Goal: Task Accomplishment & Management: Manage account settings

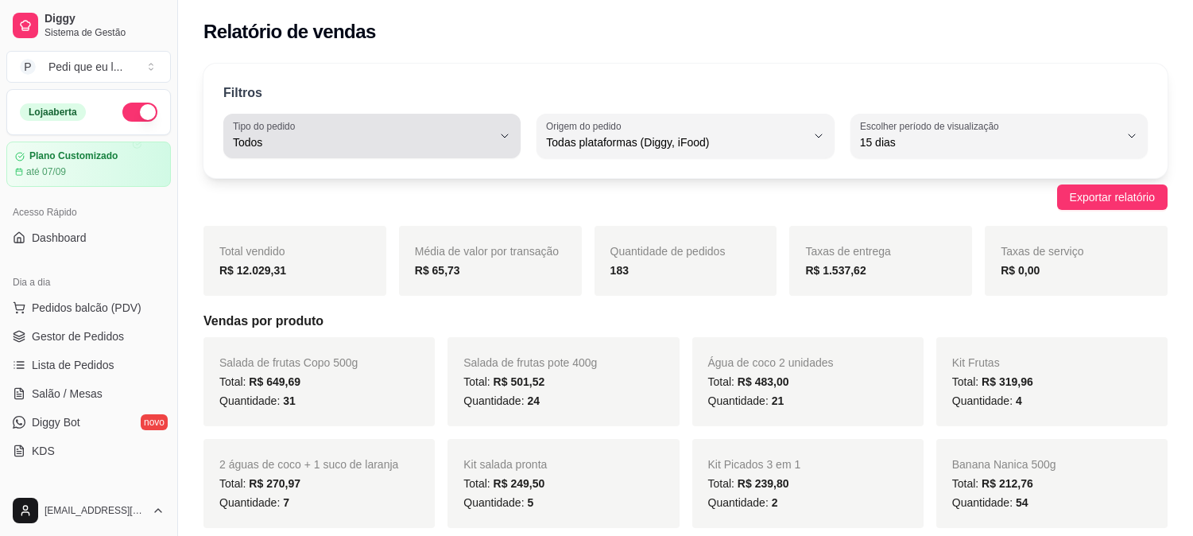
select select "ALL"
select select "15"
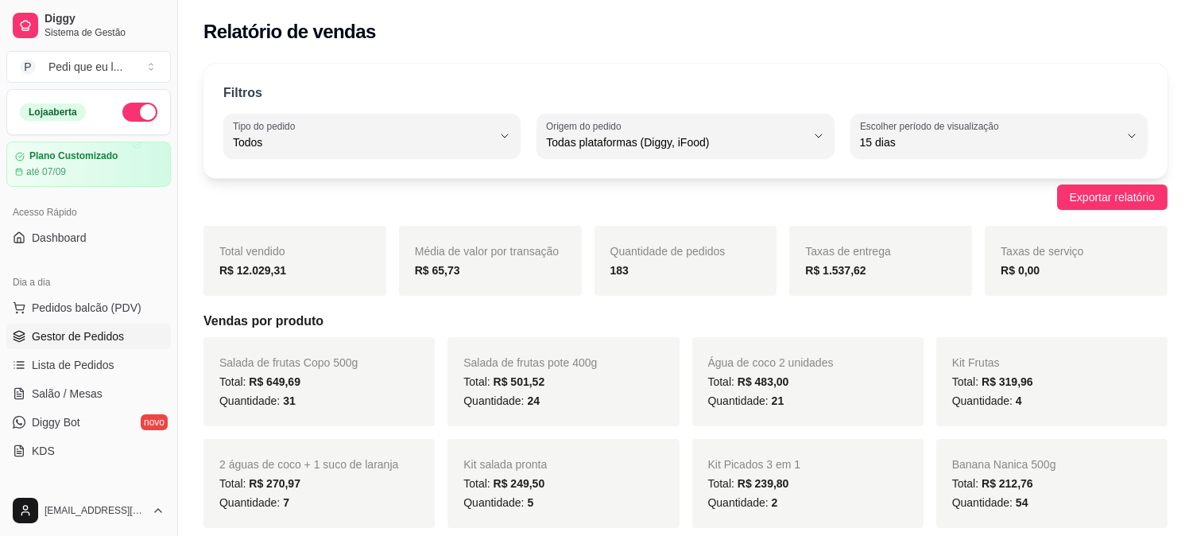
click at [94, 340] on span "Gestor de Pedidos" at bounding box center [78, 336] width 92 height 16
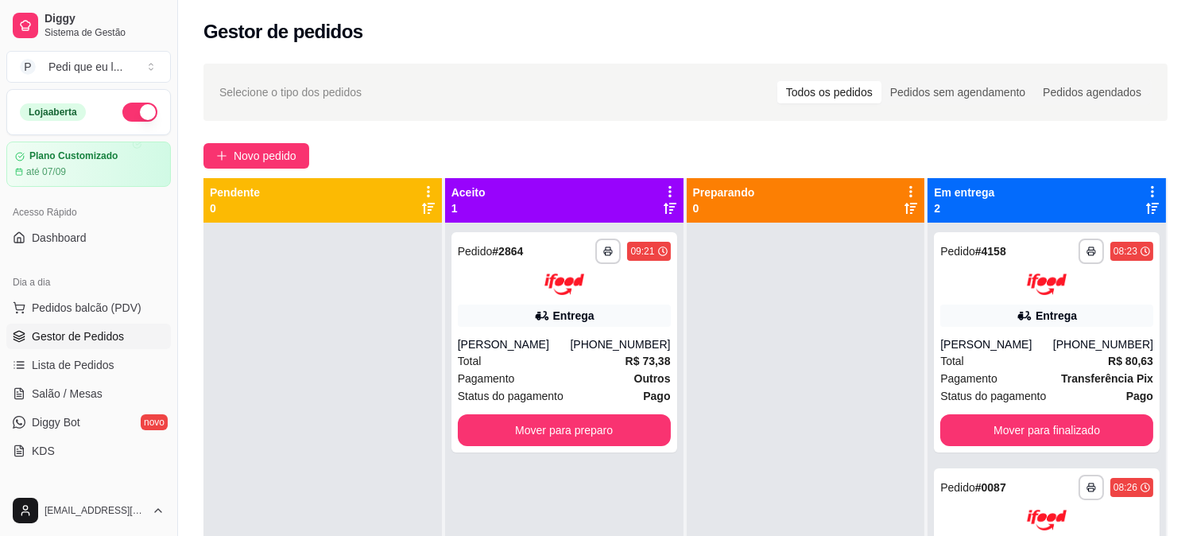
click at [297, 93] on span "Selecione o tipo dos pedidos" at bounding box center [290, 91] width 142 height 17
click at [236, 151] on span "Novo pedido" at bounding box center [265, 155] width 63 height 17
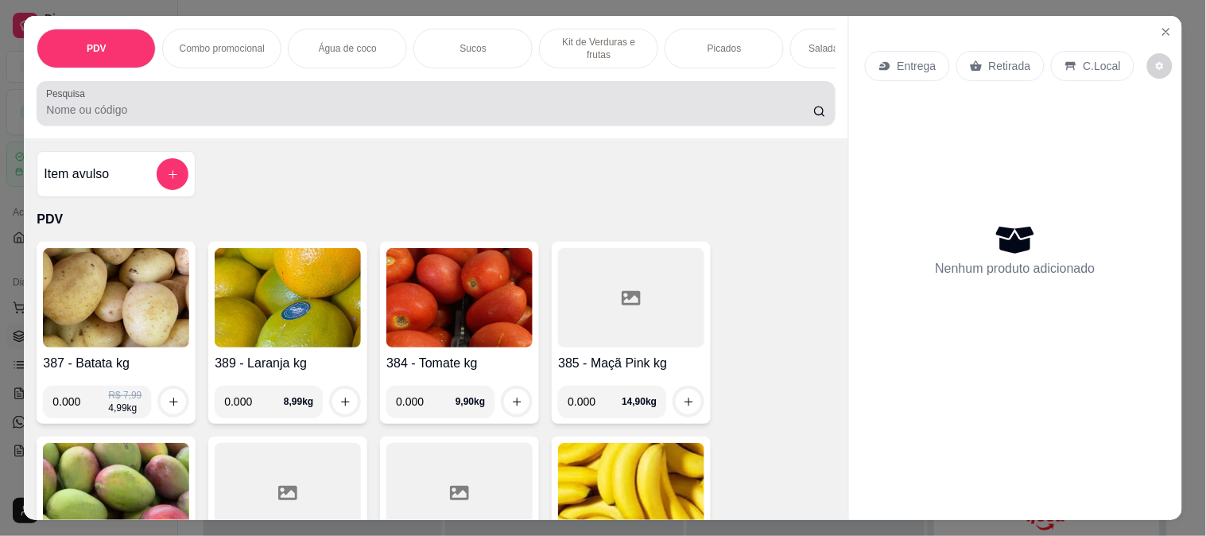
click at [114, 118] on input "Pesquisa" at bounding box center [429, 110] width 767 height 16
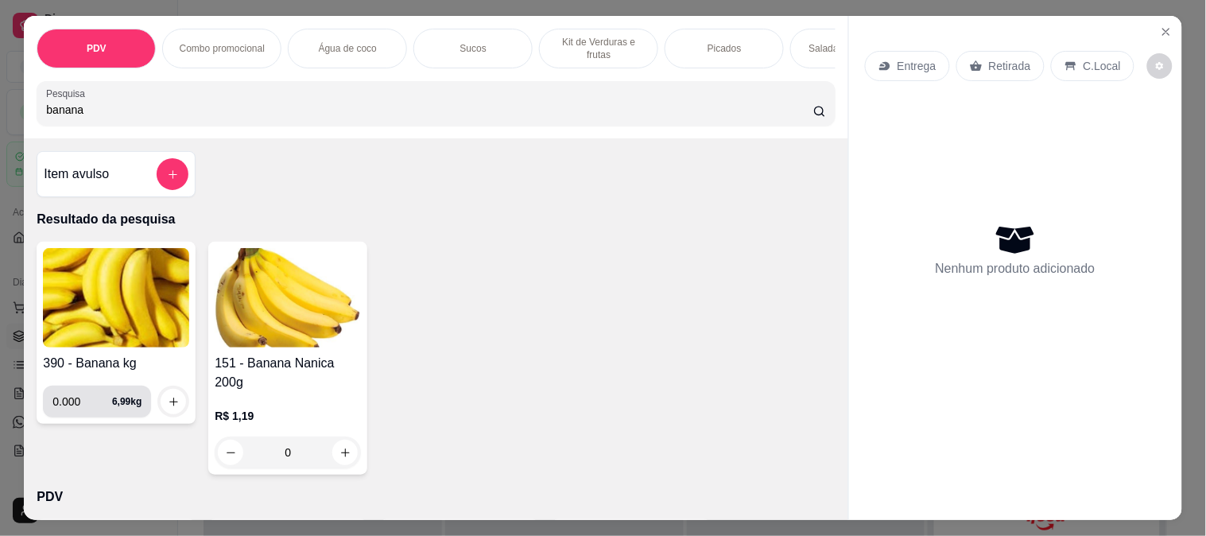
type input "banana"
click at [77, 409] on input "0.000" at bounding box center [82, 402] width 60 height 32
type input "12.000"
click at [172, 408] on icon "increase-product-quantity" at bounding box center [174, 402] width 12 height 12
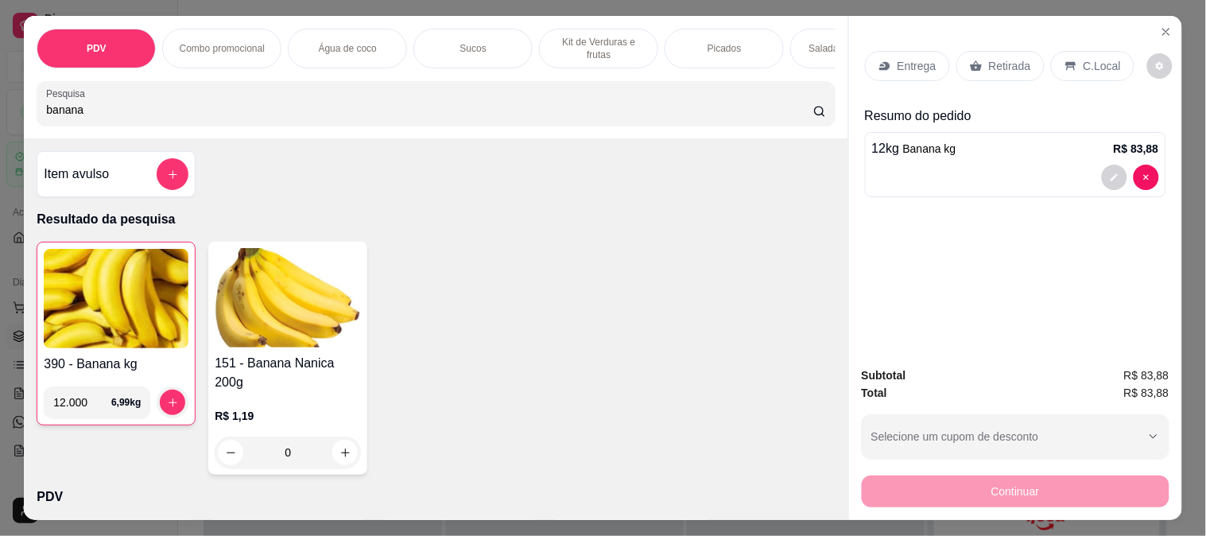
drag, startPoint x: 278, startPoint y: 114, endPoint x: 0, endPoint y: 112, distance: 278.2
click at [0, 112] on div "PDV Combo promocional Água de coco Sucos Kit de Verduras e frutas Picados Salad…" at bounding box center [603, 268] width 1206 height 536
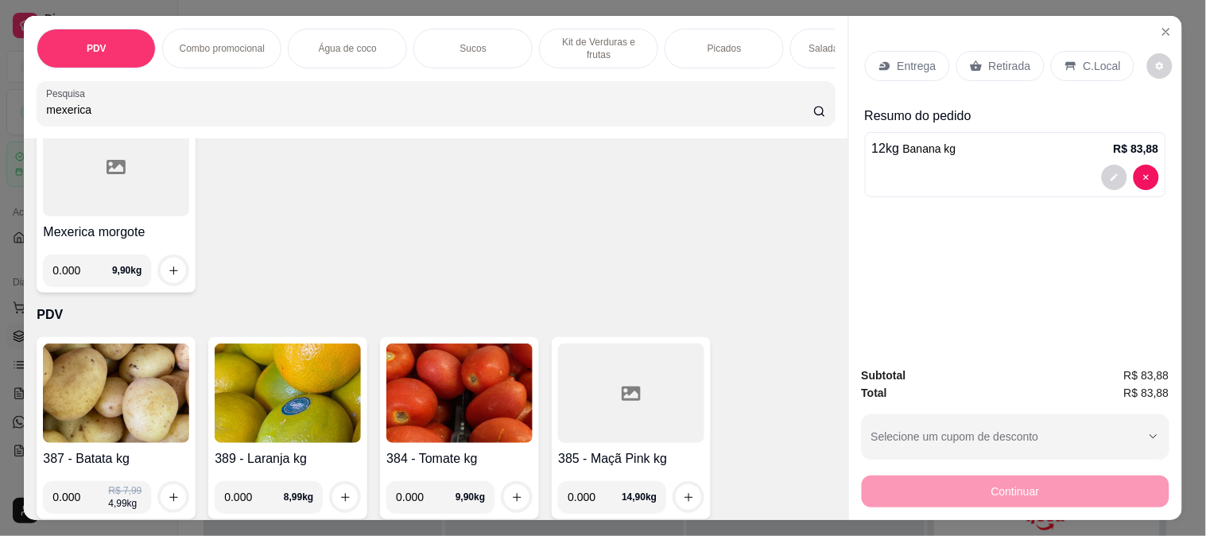
scroll to position [176, 0]
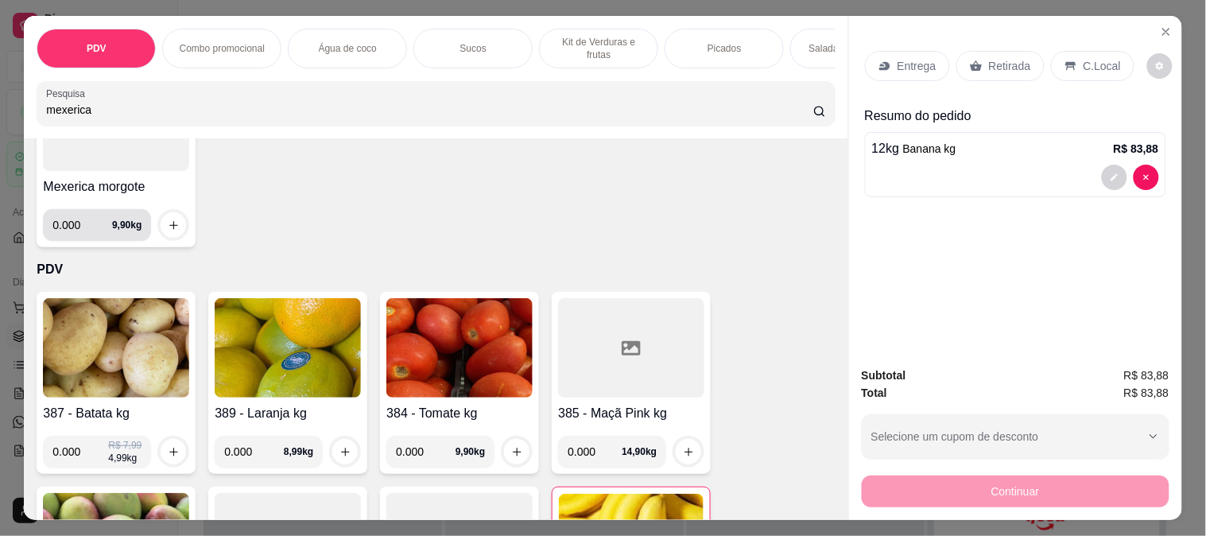
type input "mexerica"
click at [83, 235] on input "0.000" at bounding box center [82, 225] width 60 height 32
type input "20.000"
click at [168, 231] on icon "increase-product-quantity" at bounding box center [174, 225] width 12 height 12
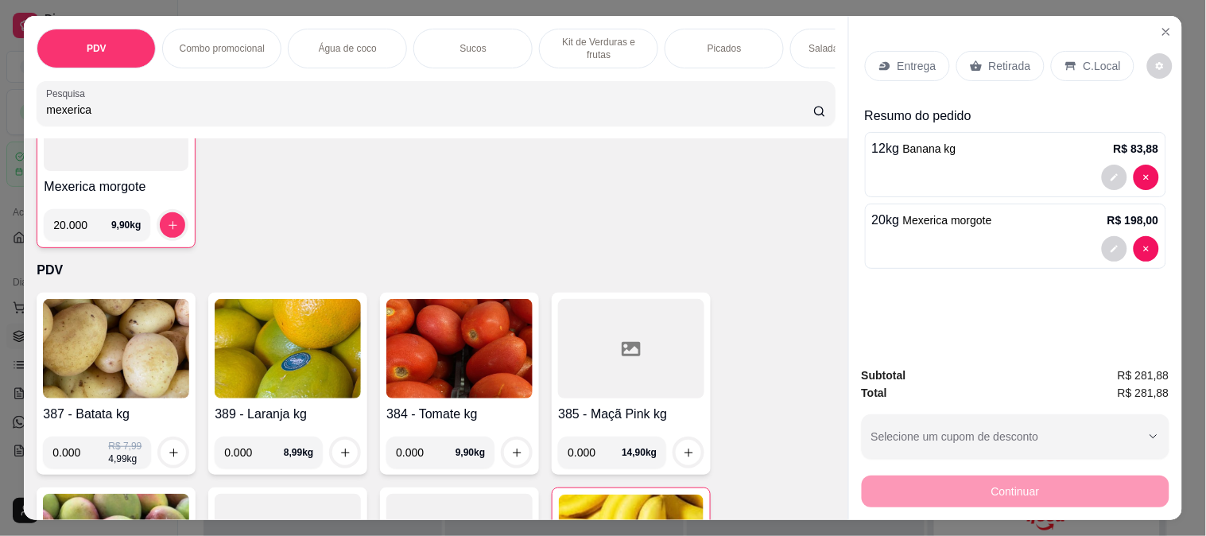
scroll to position [41, 0]
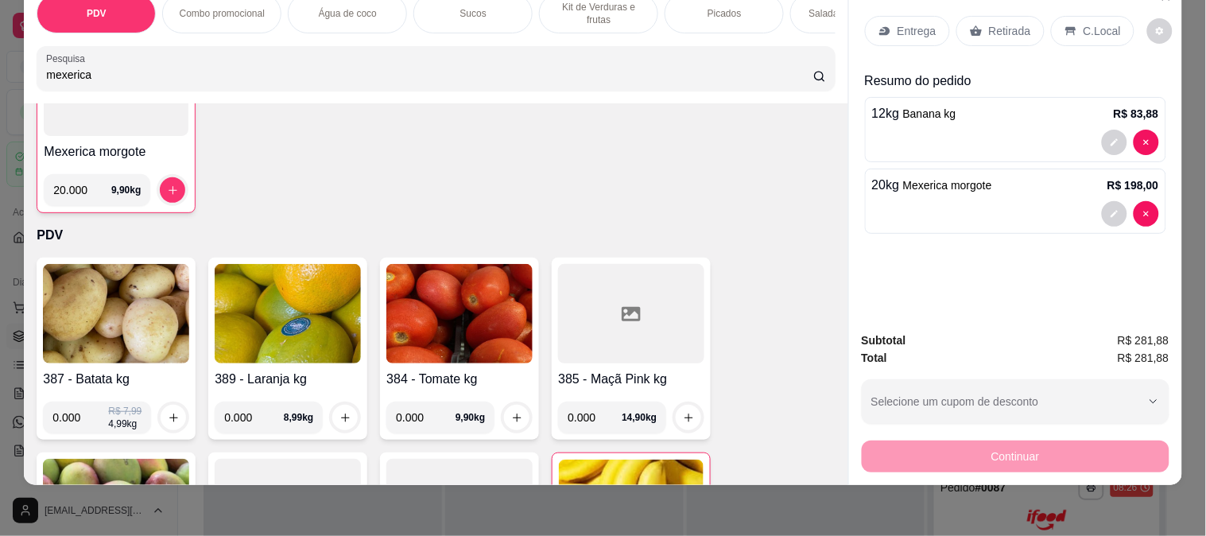
click at [897, 23] on p "Entrega" at bounding box center [916, 31] width 39 height 16
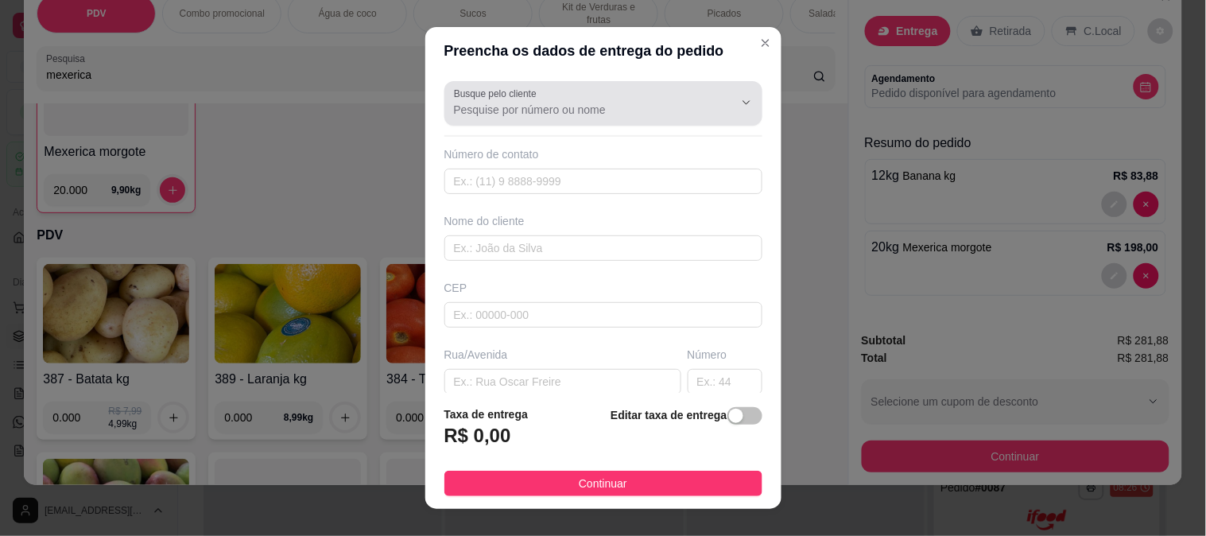
click at [507, 112] on input "Busque pelo cliente" at bounding box center [581, 110] width 254 height 16
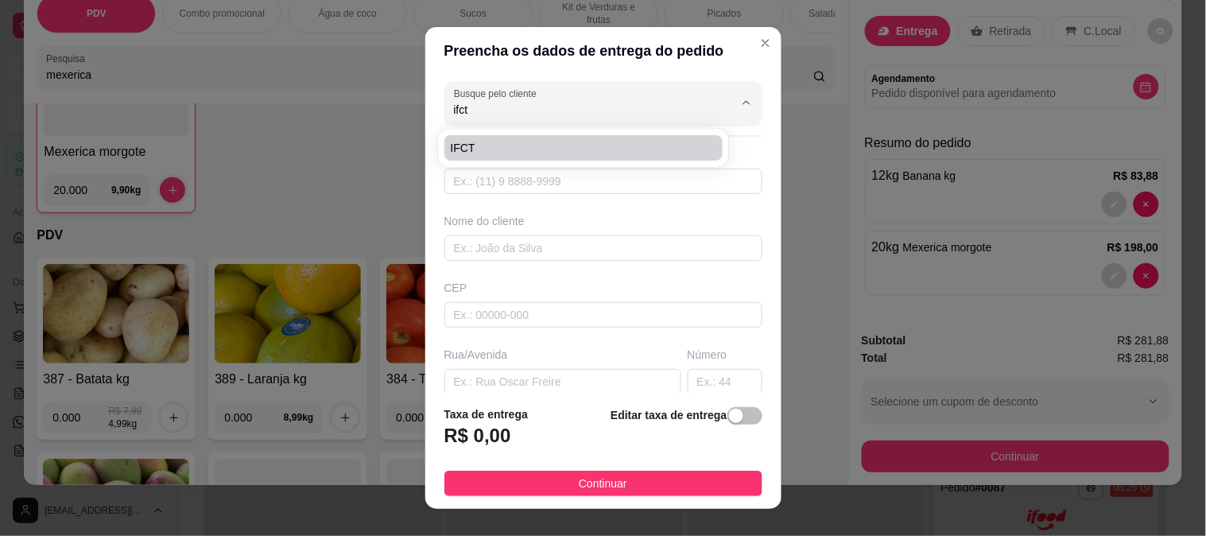
click at [453, 146] on span "IFCT" at bounding box center [576, 148] width 250 height 16
type input "IFCT"
type input "6692060856"
type input "IFCT"
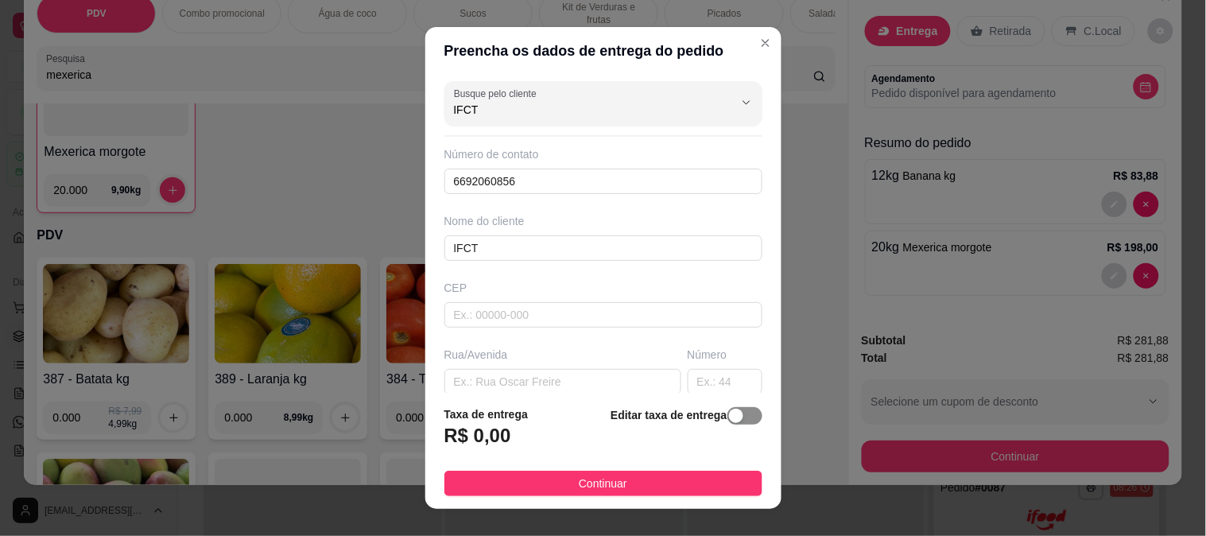
type input "IFCT"
click at [735, 412] on span "button" at bounding box center [744, 415] width 35 height 17
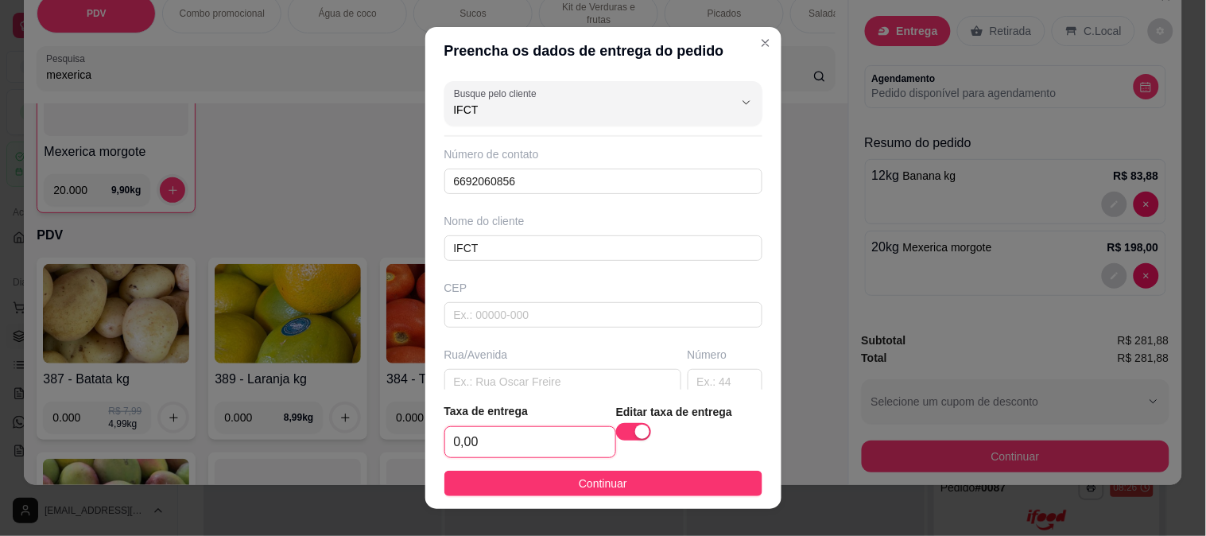
click at [488, 441] on input "0,00" at bounding box center [530, 442] width 170 height 30
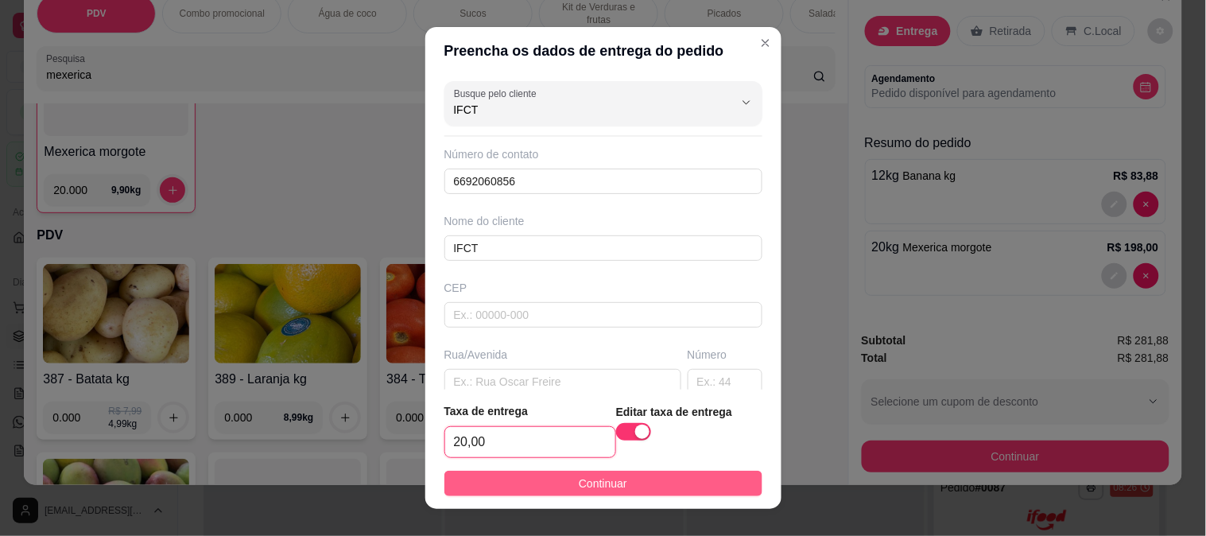
type input "20,00"
click at [630, 481] on button "Continuar" at bounding box center [603, 483] width 318 height 25
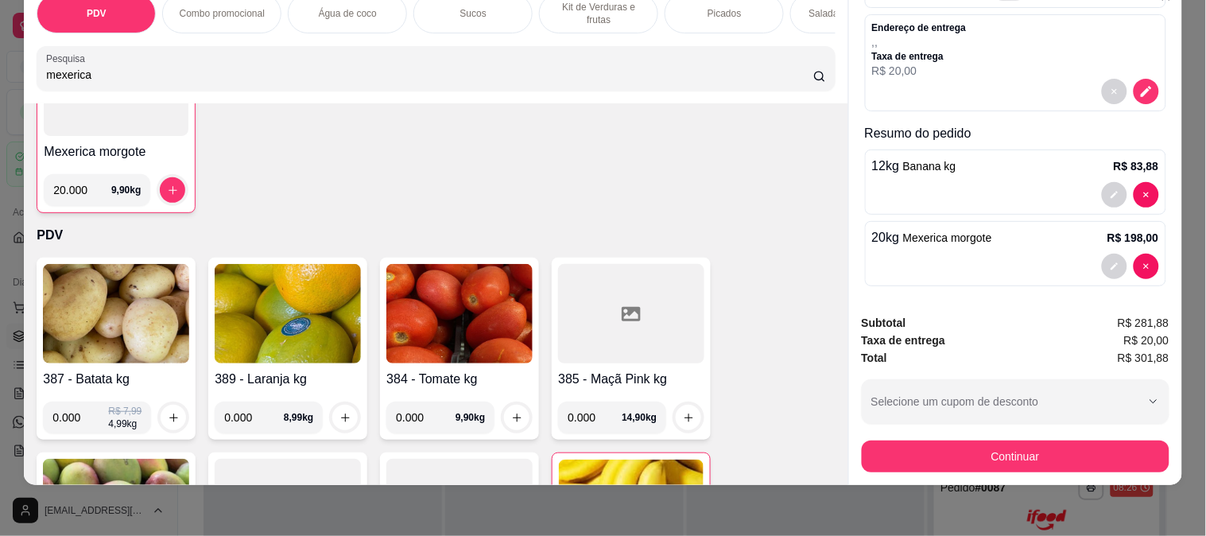
scroll to position [188, 0]
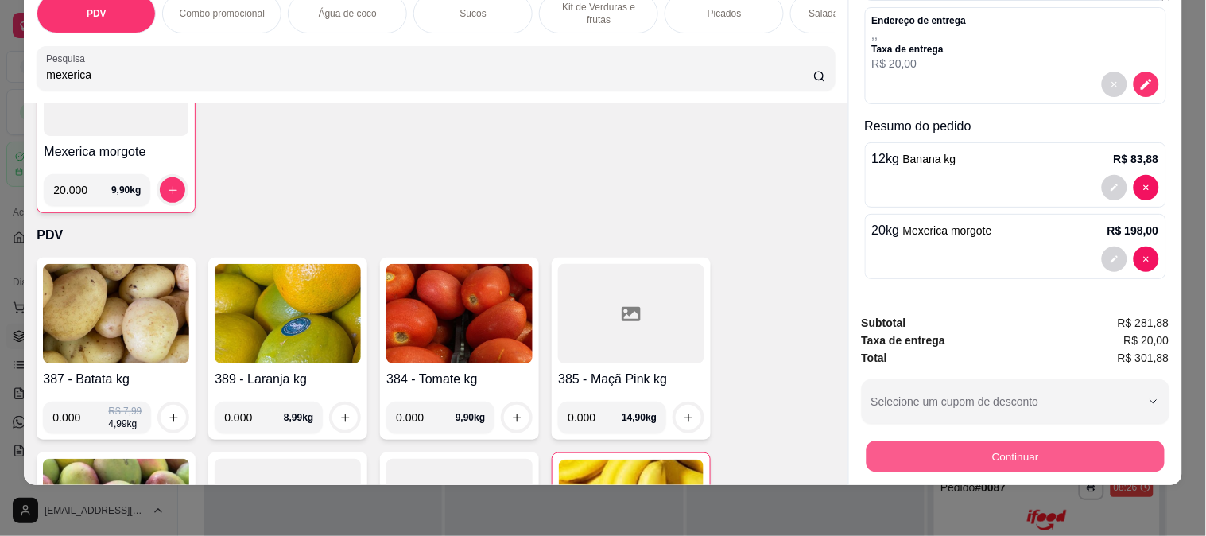
click at [999, 445] on button "Continuar" at bounding box center [1015, 455] width 298 height 31
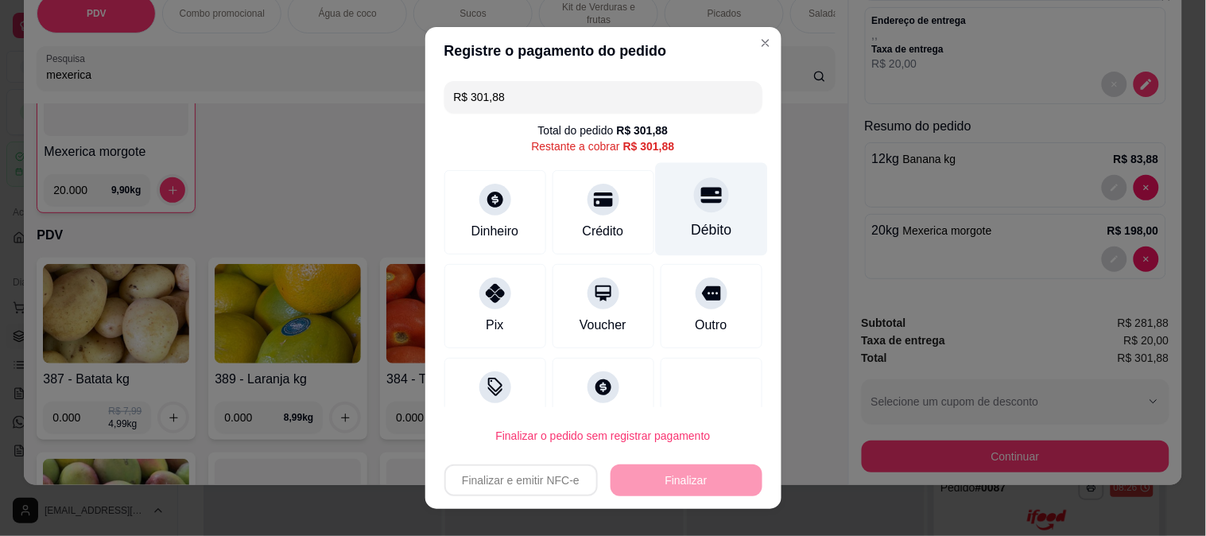
click at [694, 194] on div at bounding box center [711, 194] width 35 height 35
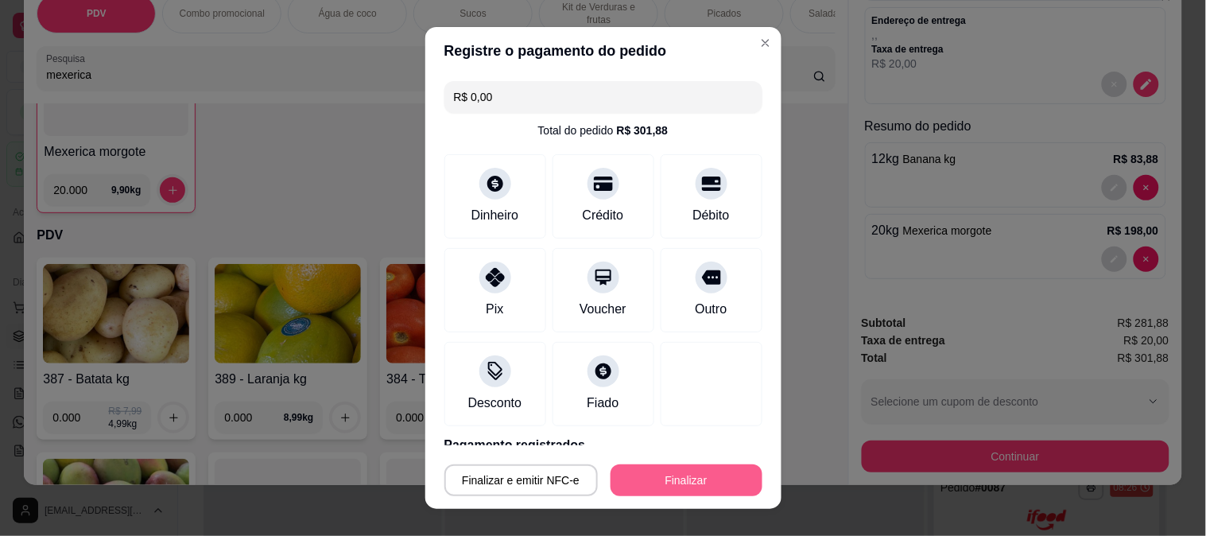
click at [656, 480] on button "Finalizar" at bounding box center [686, 480] width 152 height 32
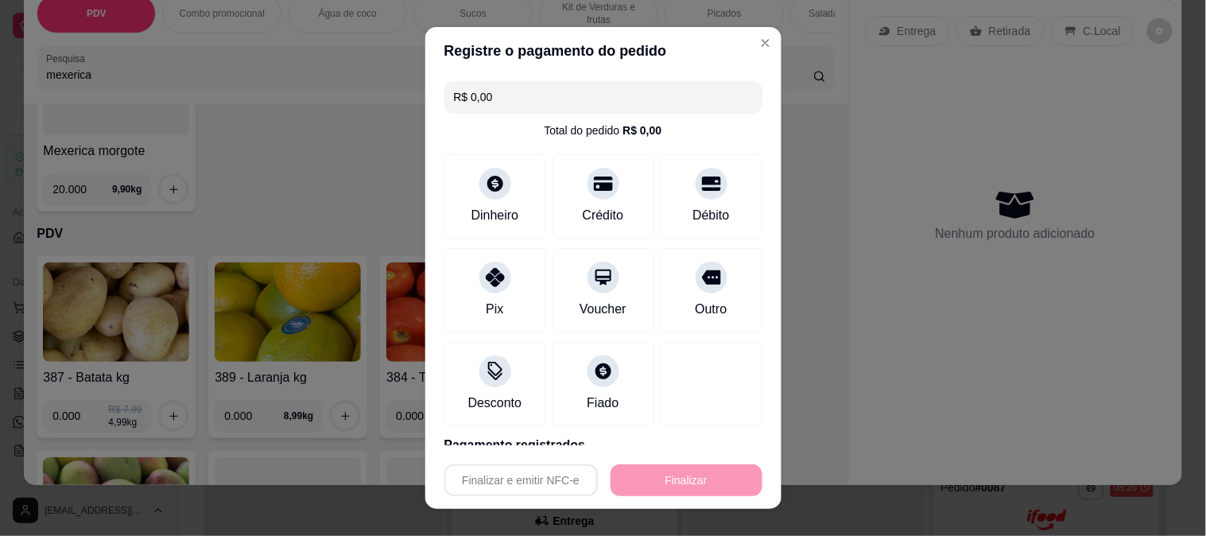
type input "-R$ 301,88"
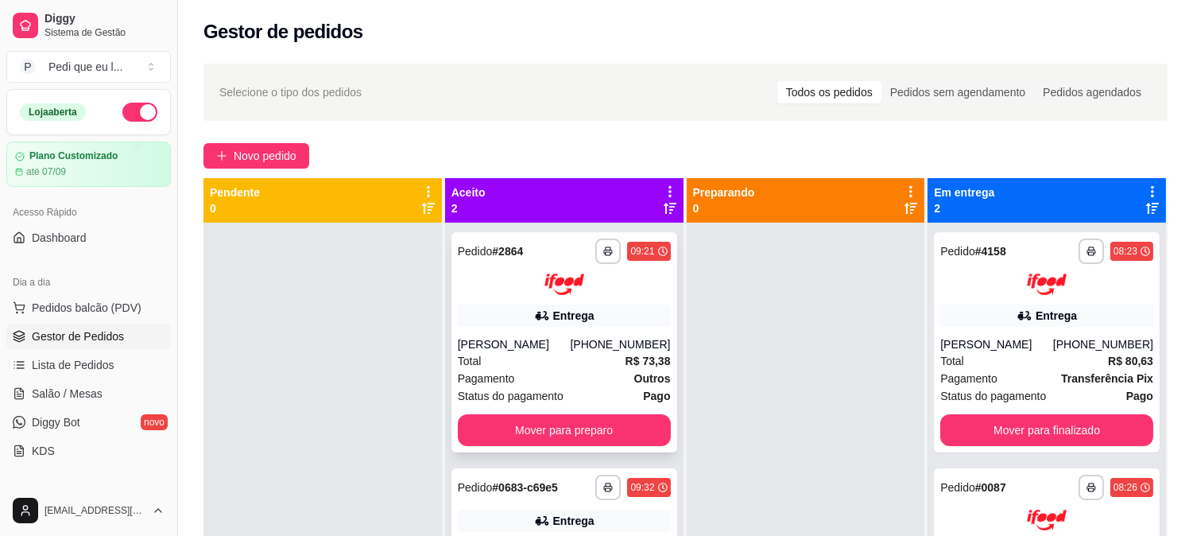
click at [626, 327] on div "**********" at bounding box center [565, 342] width 226 height 220
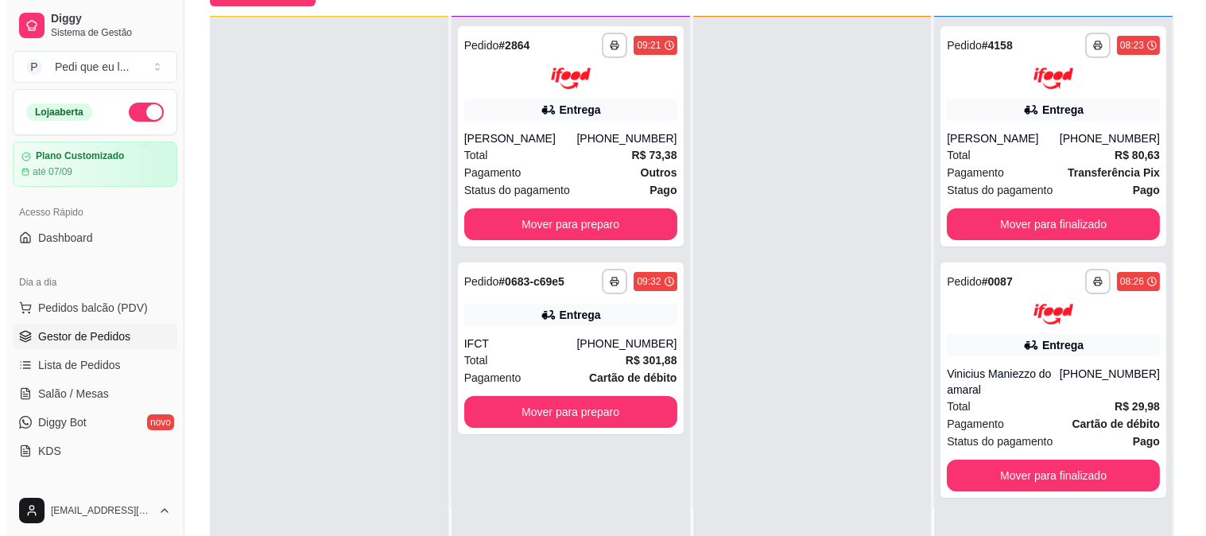
scroll to position [242, 0]
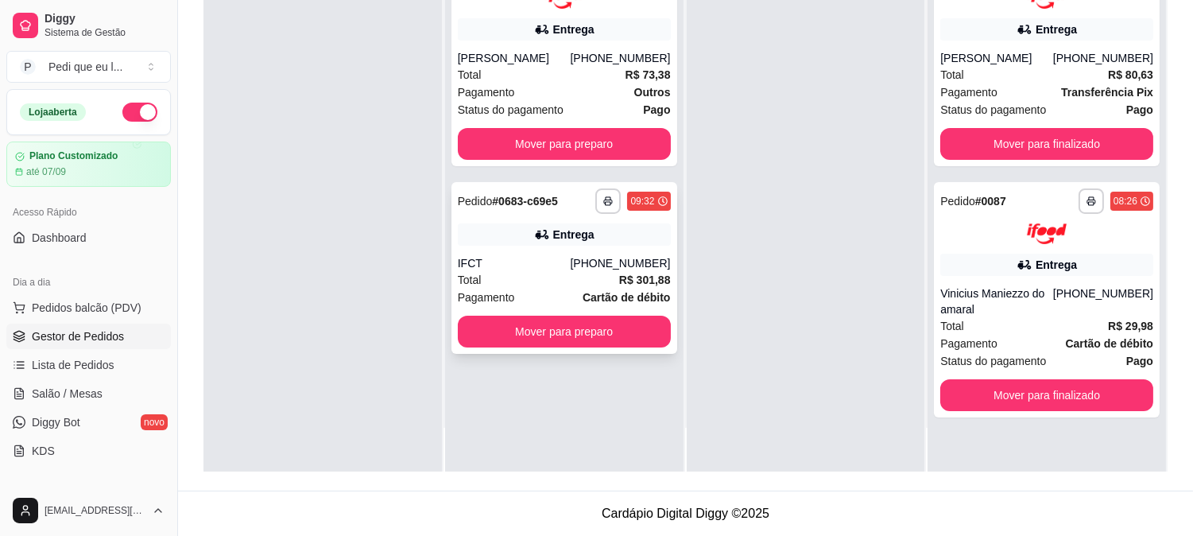
click at [530, 250] on div "**********" at bounding box center [565, 268] width 226 height 172
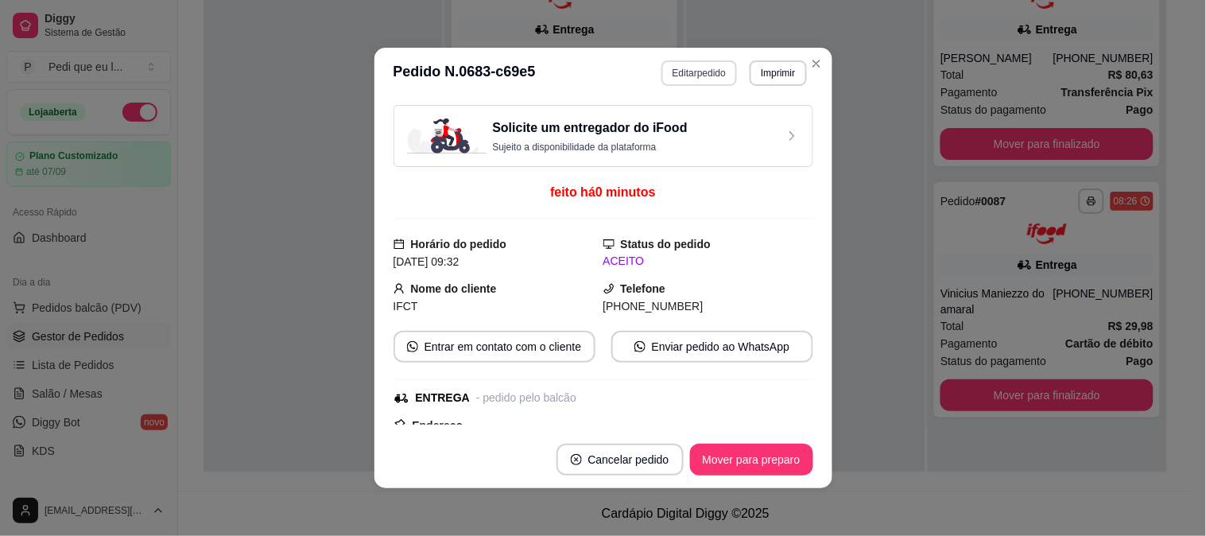
click at [697, 75] on button "Editar pedido" at bounding box center [699, 72] width 76 height 25
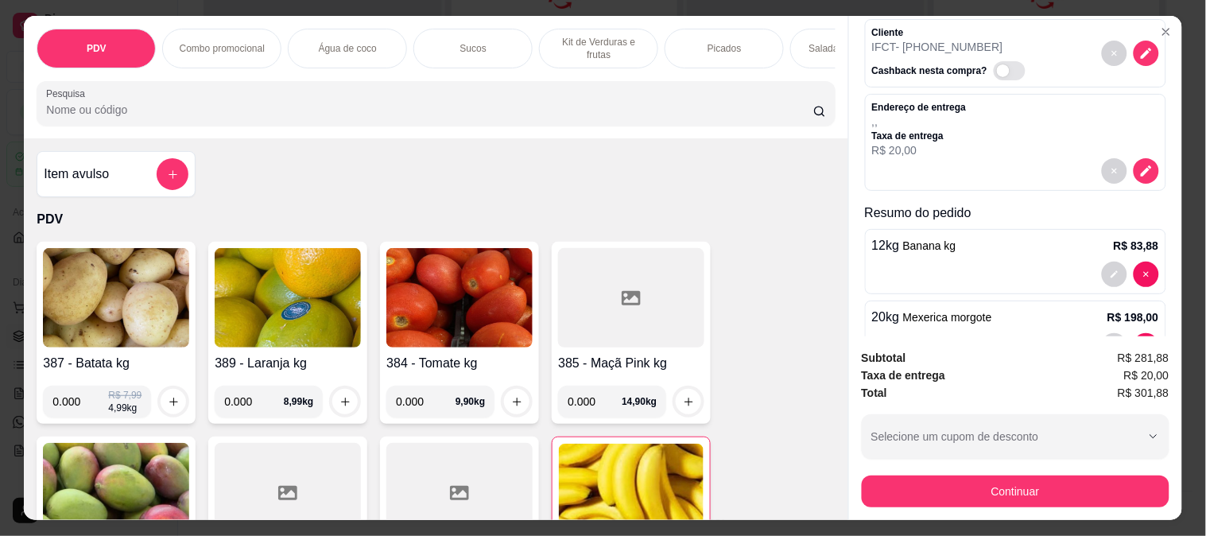
scroll to position [188, 0]
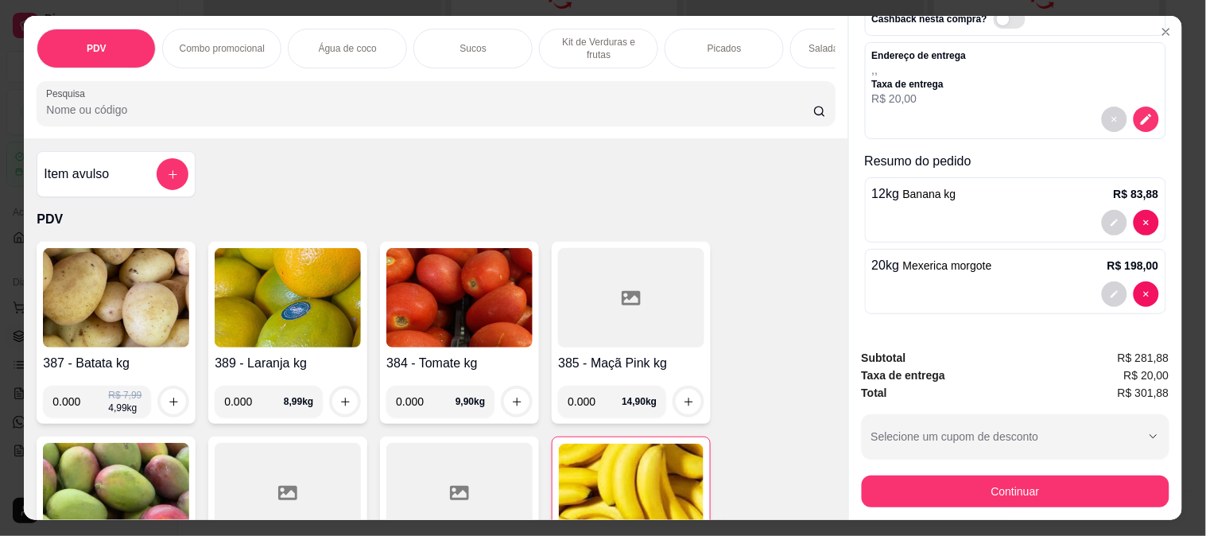
click at [972, 262] on span "Mexerica morgote" at bounding box center [947, 265] width 89 height 13
click at [905, 215] on div at bounding box center [1015, 222] width 287 height 25
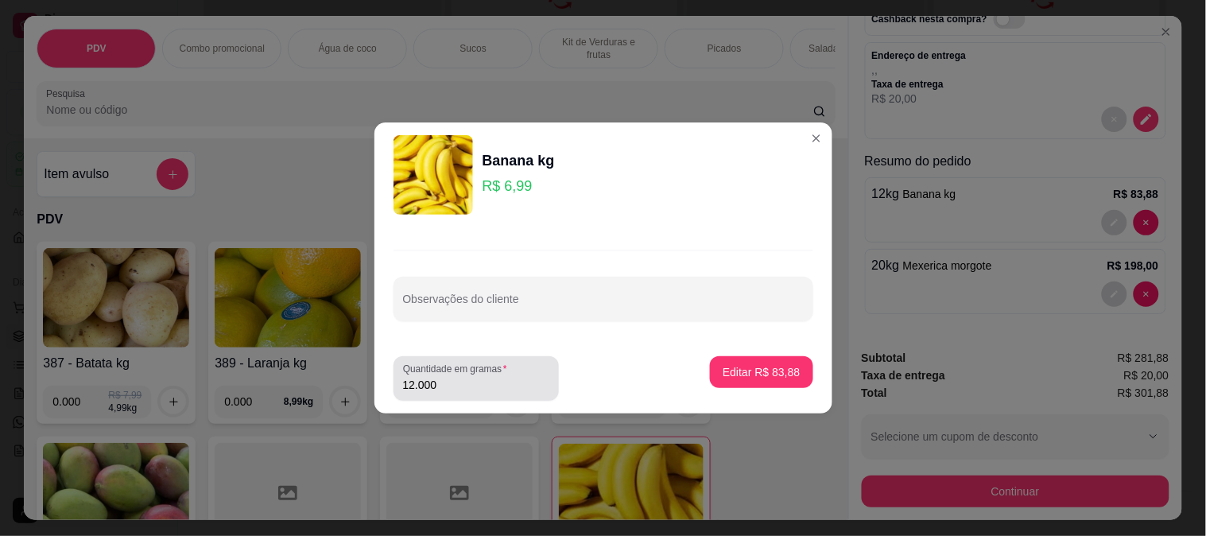
click at [415, 383] on input "12.000" at bounding box center [476, 385] width 146 height 16
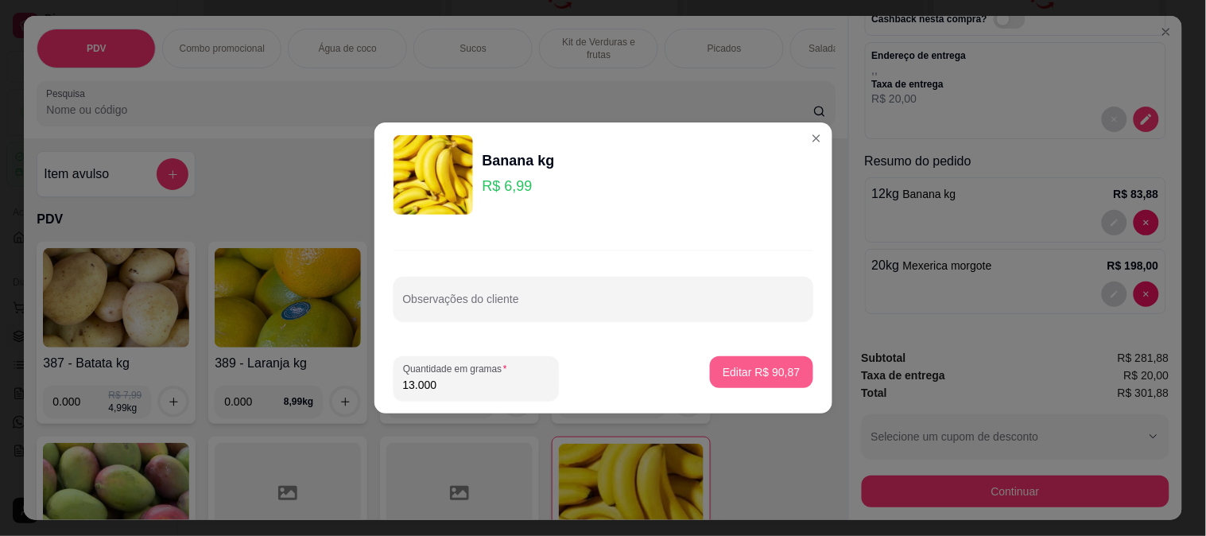
type input "13.000"
click at [735, 366] on p "Editar R$ 90,87" at bounding box center [761, 371] width 75 height 15
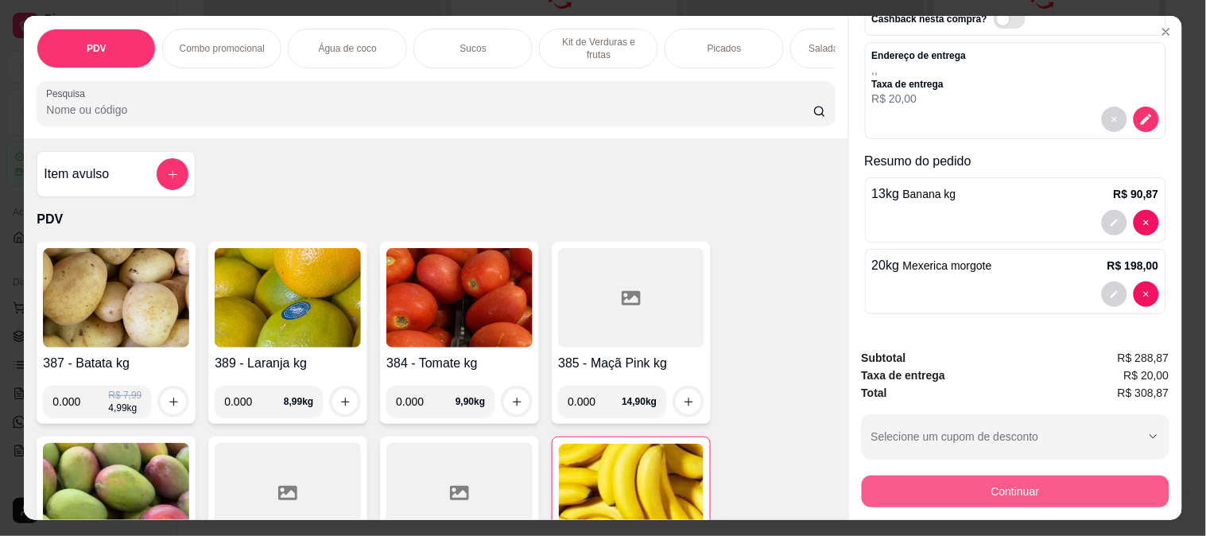
click at [1047, 486] on button "Continuar" at bounding box center [1016, 491] width 308 height 32
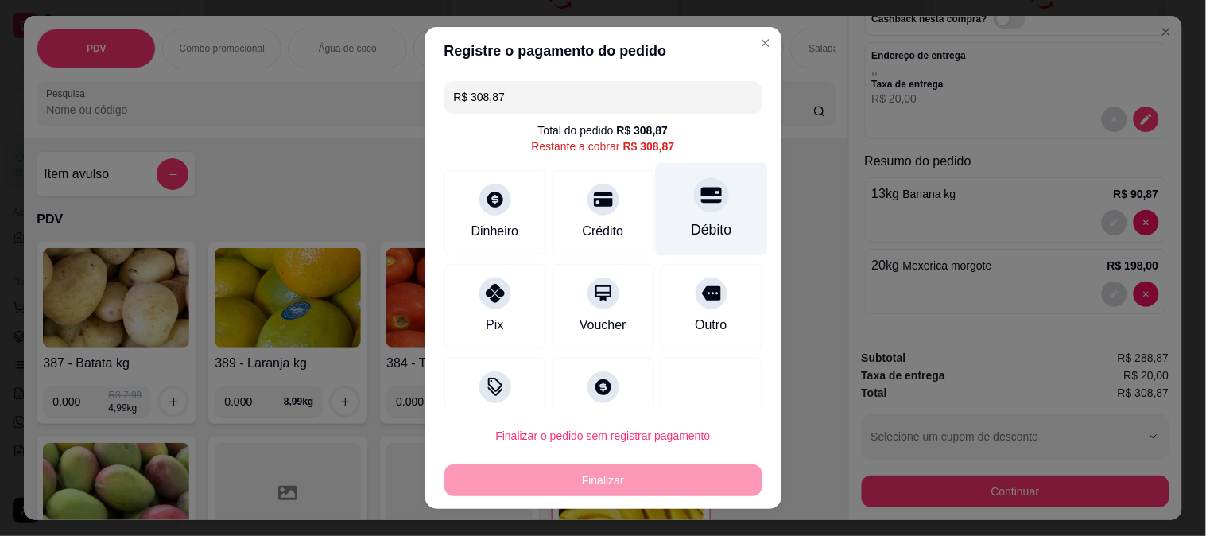
click at [694, 207] on div at bounding box center [711, 194] width 35 height 35
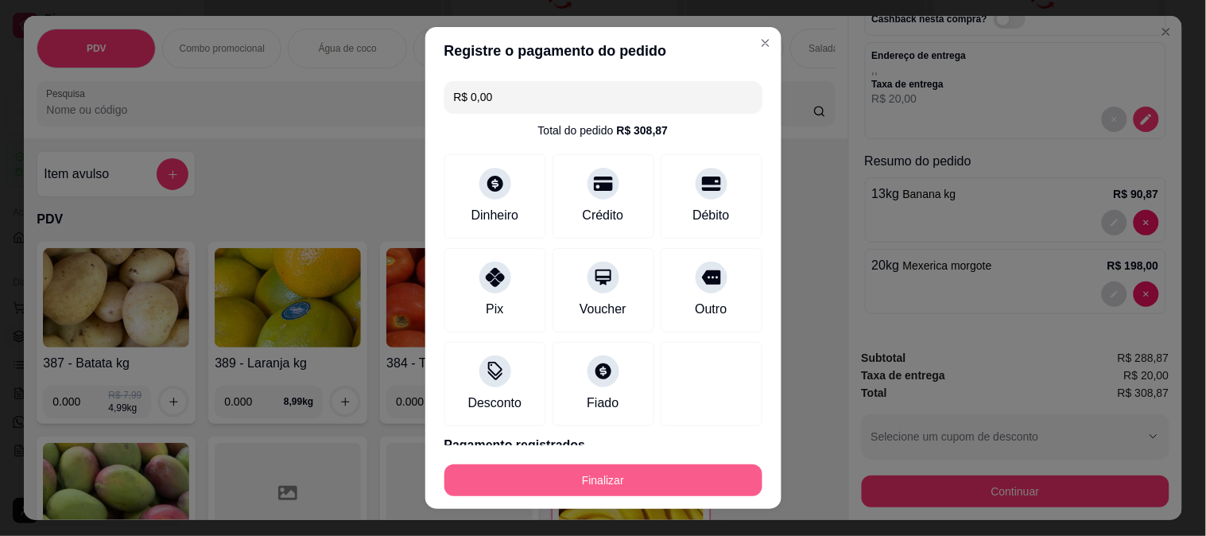
click at [577, 487] on button "Finalizar" at bounding box center [603, 480] width 318 height 32
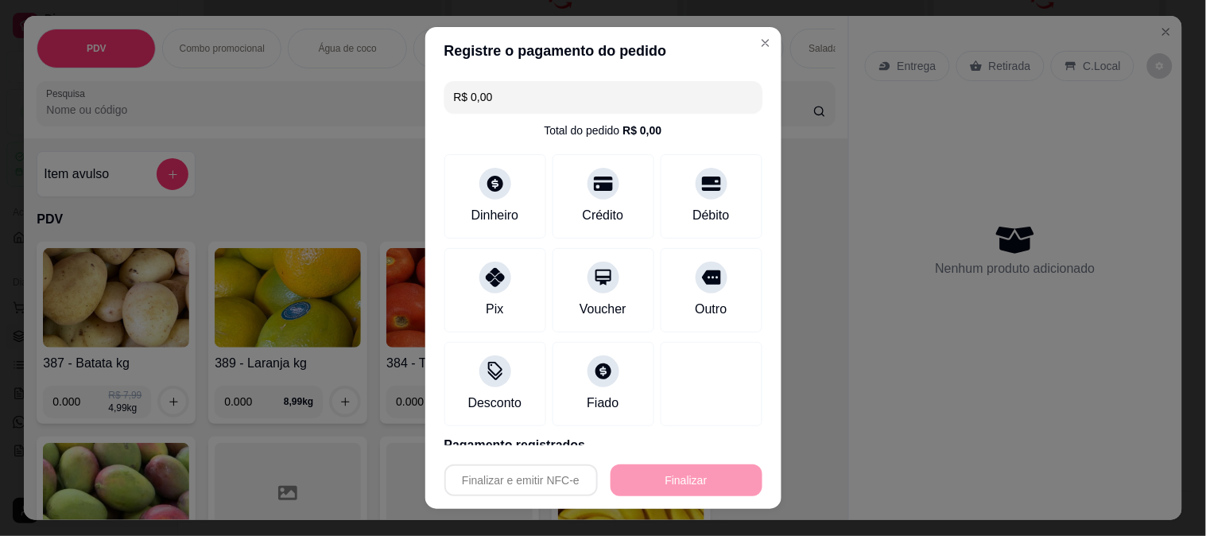
type input "-R$ 308,87"
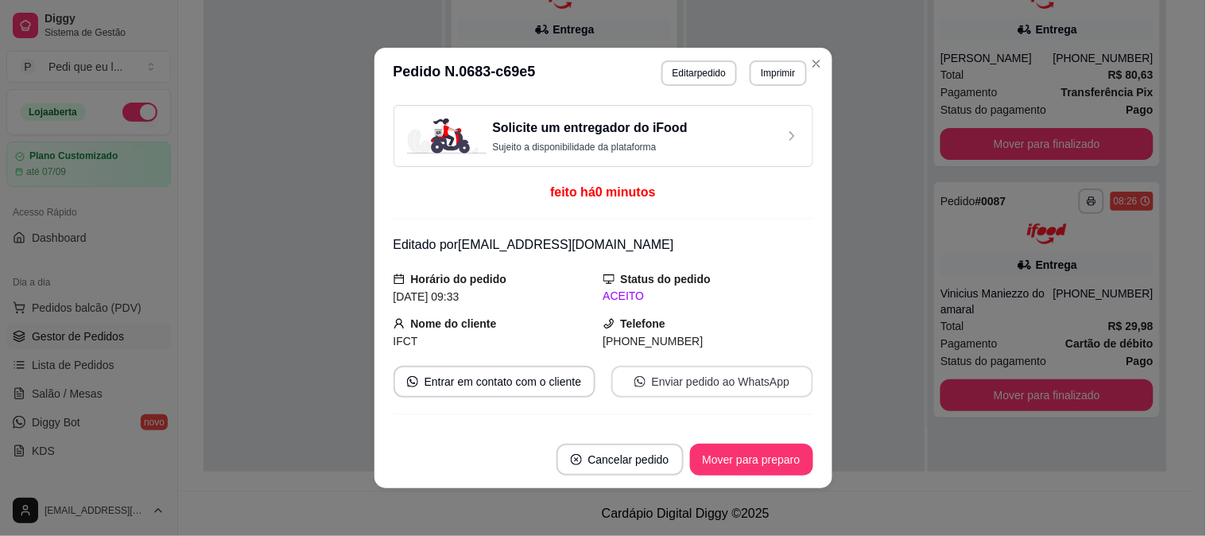
click at [721, 379] on button "Enviar pedido ao WhatsApp" at bounding box center [712, 382] width 202 height 32
